Goal: Navigation & Orientation: Find specific page/section

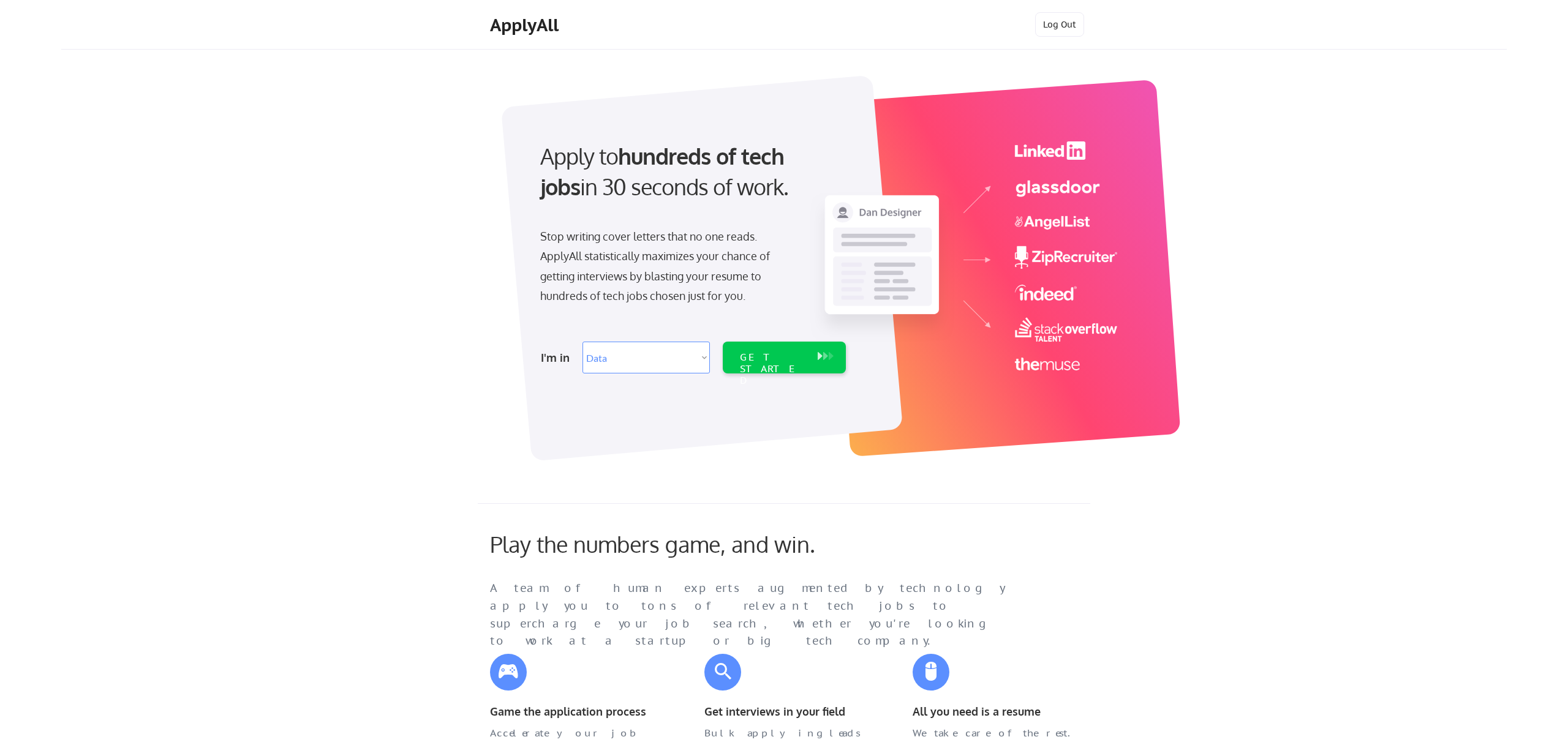
select select ""data_science___analytics""
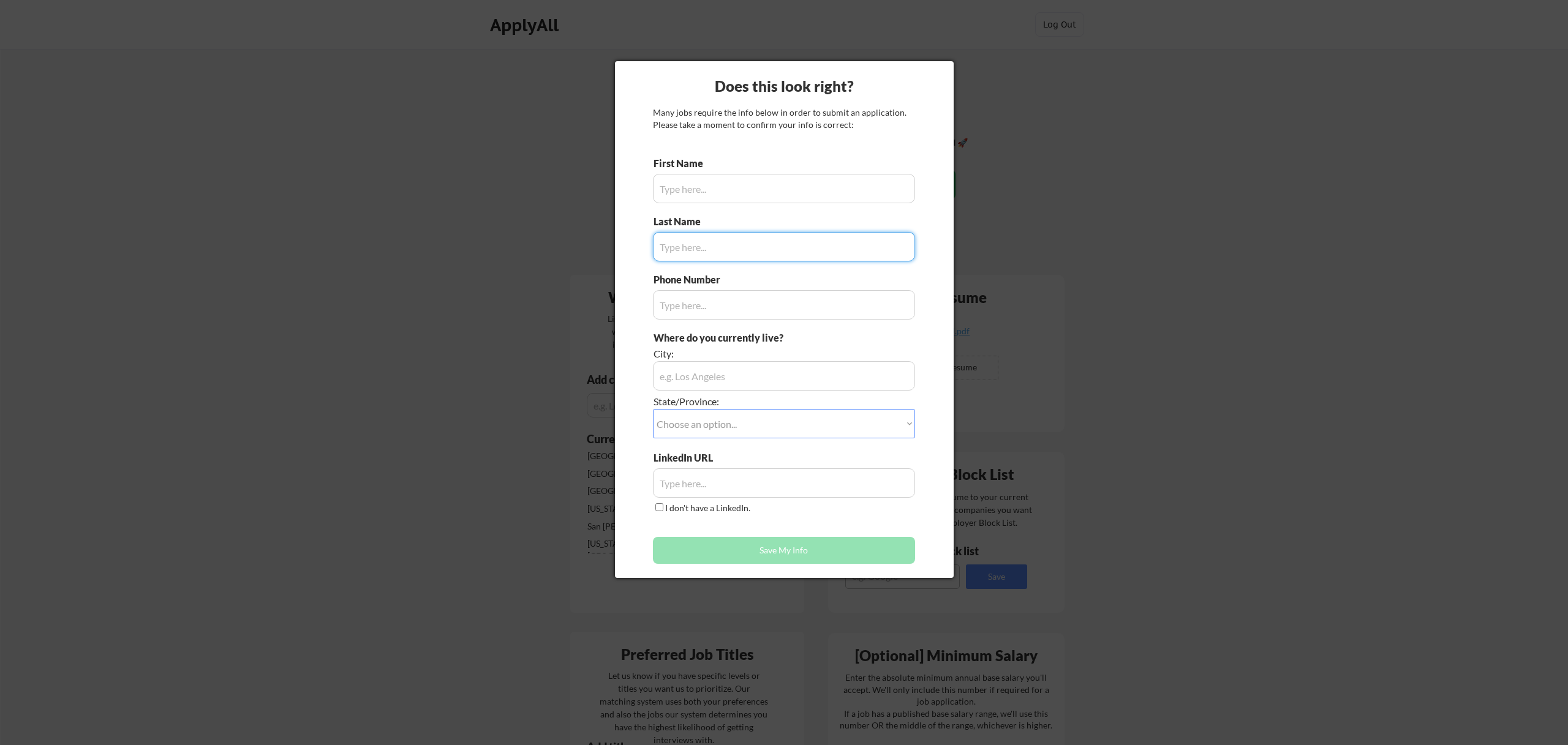
click at [326, 382] on div at bounding box center [784, 372] width 1568 height 745
click at [366, 393] on div at bounding box center [784, 372] width 1568 height 745
click at [424, 363] on div at bounding box center [784, 372] width 1568 height 745
click at [500, 405] on div at bounding box center [784, 372] width 1568 height 745
